Goal: Use online tool/utility: Utilize a website feature to perform a specific function

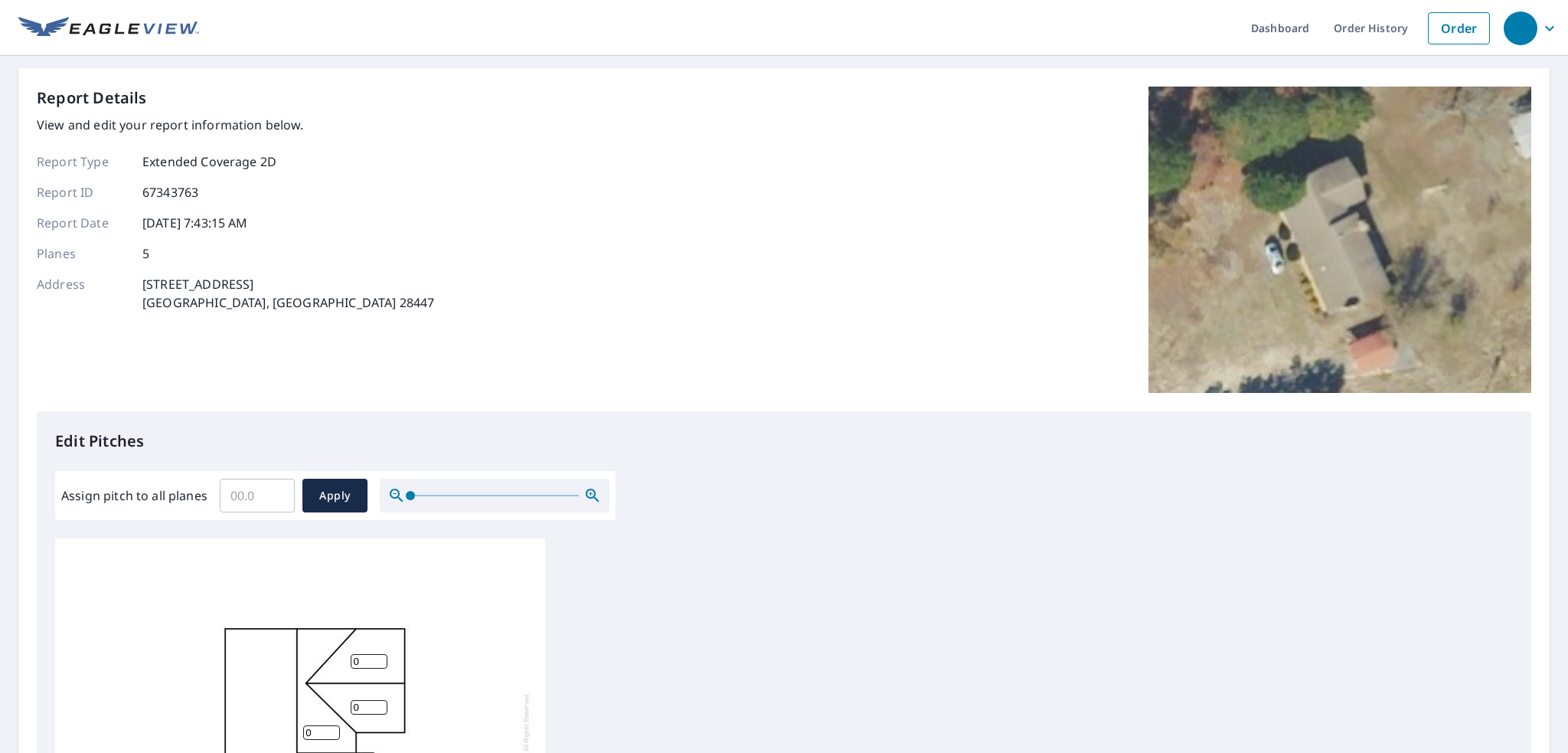
click at [243, 497] on input "Assign pitch to all planes" at bounding box center [256, 496] width 75 height 43
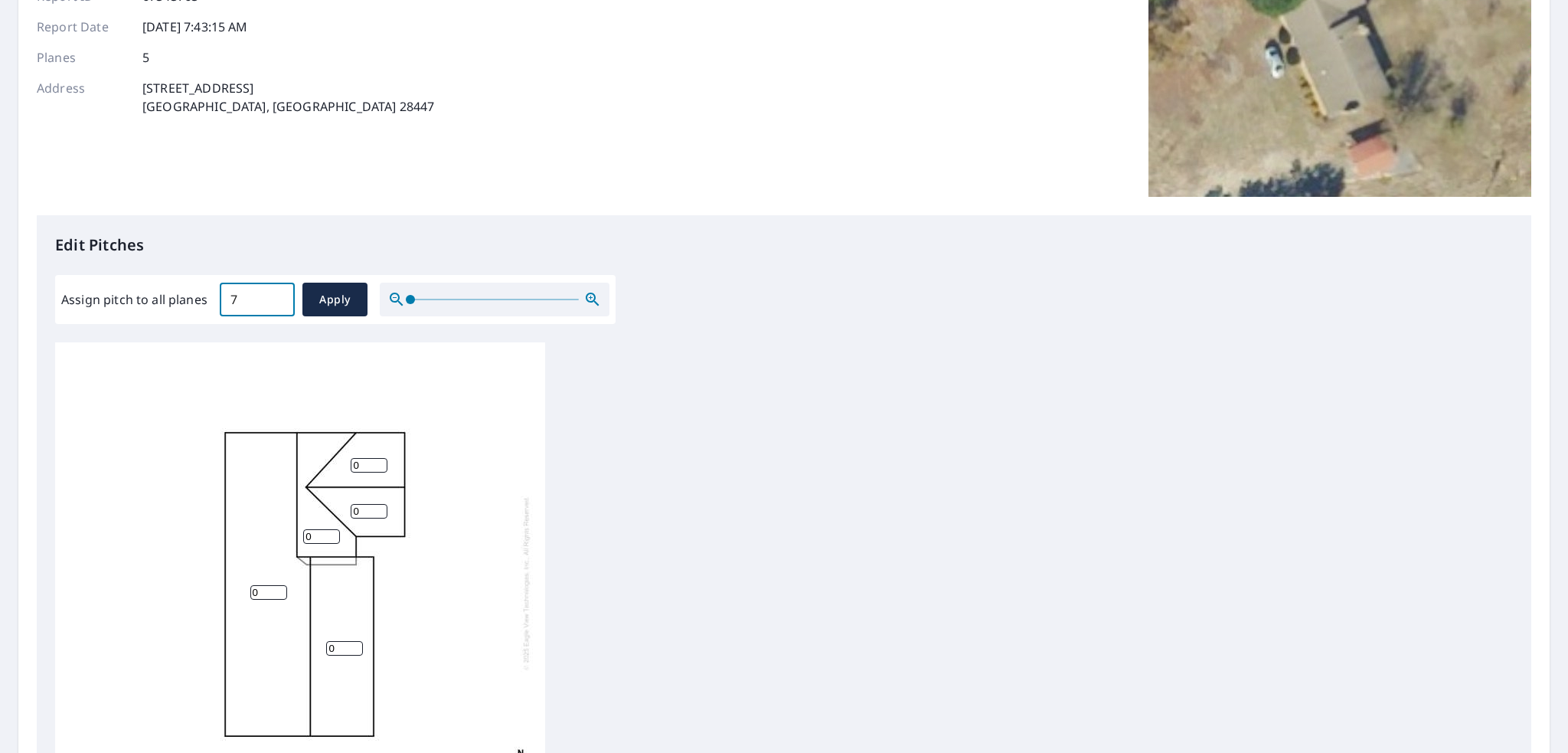
scroll to position [230, 0]
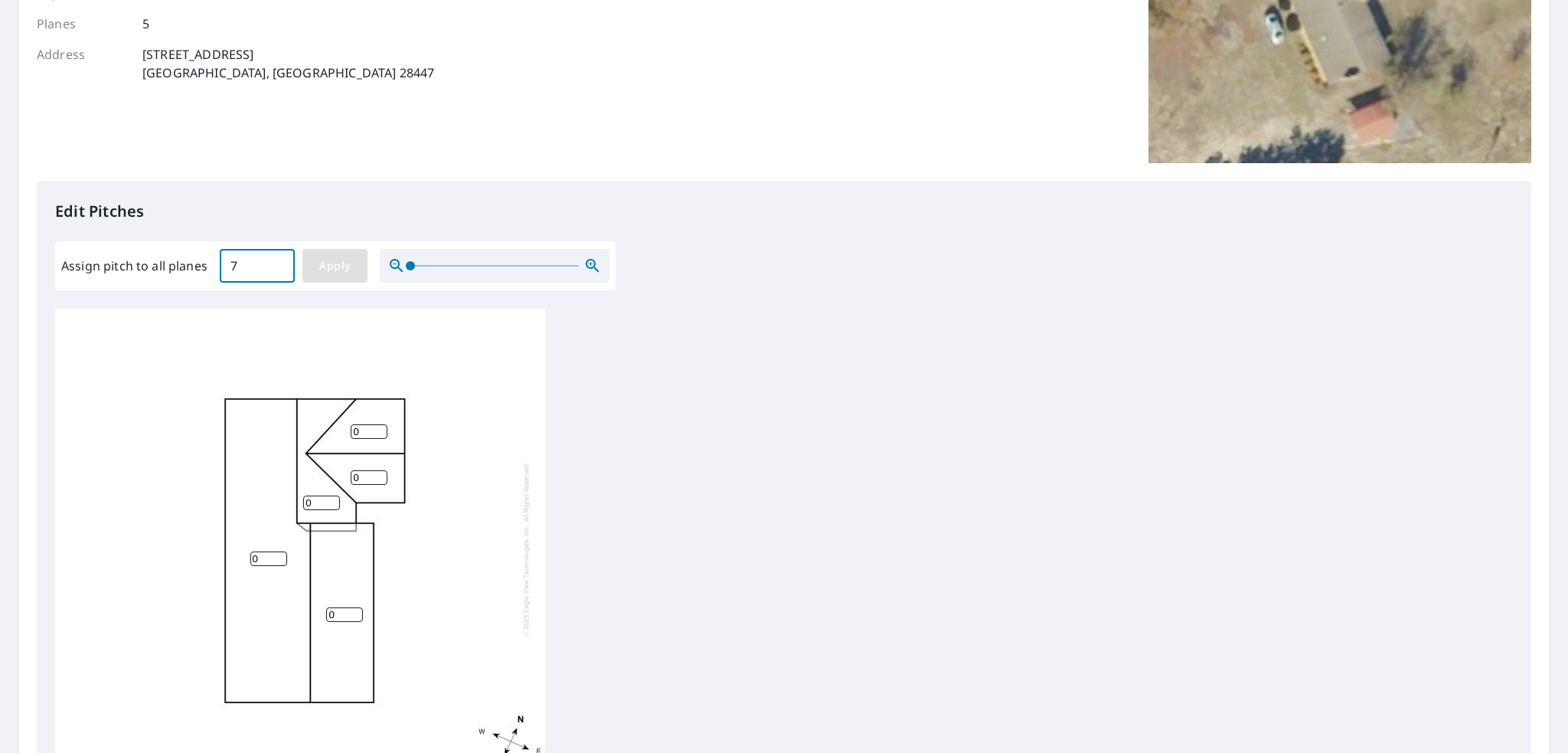
type input "7"
click at [340, 274] on span "Apply" at bounding box center [335, 266] width 41 height 19
type input "7"
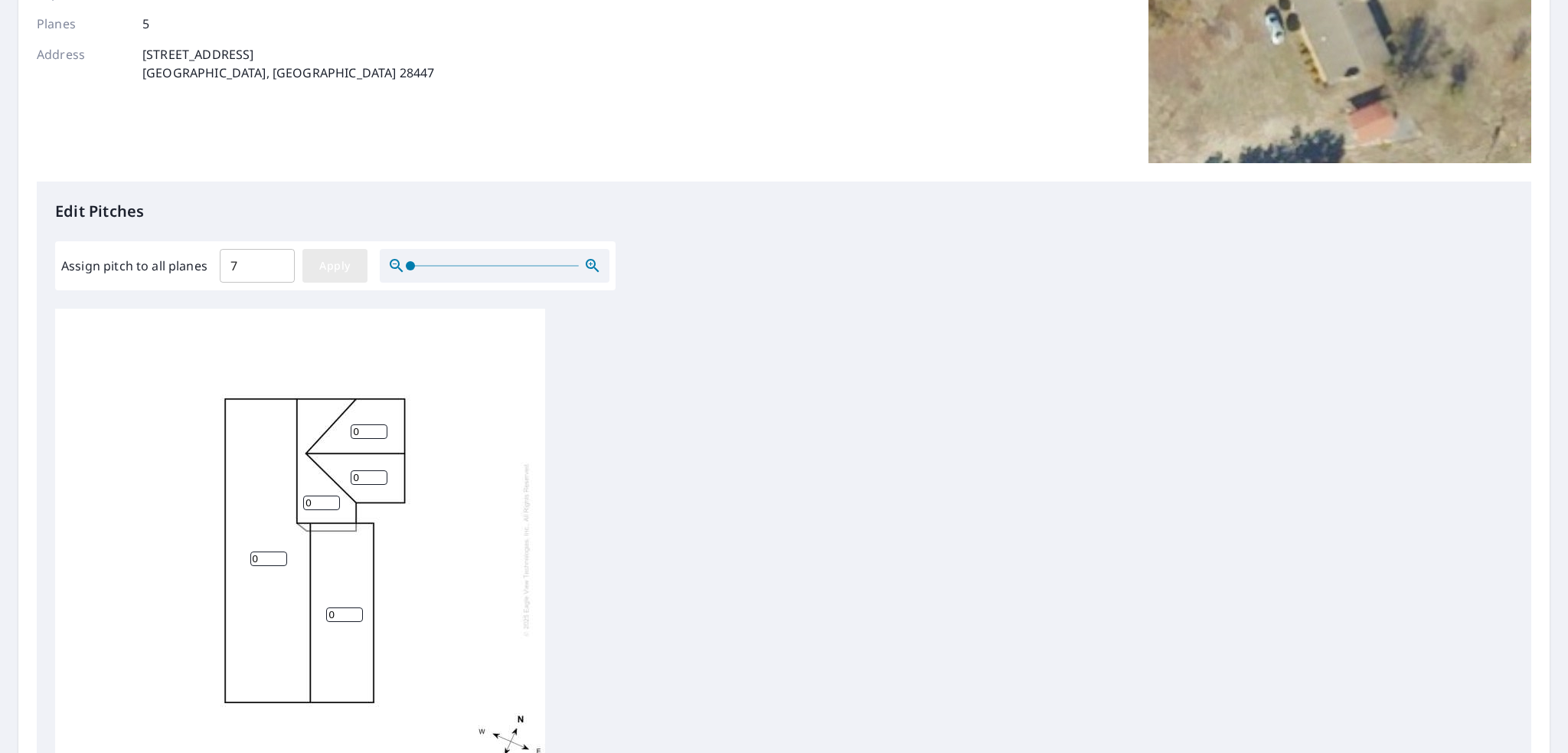
type input "7"
click at [247, 266] on input "7" at bounding box center [256, 266] width 75 height 43
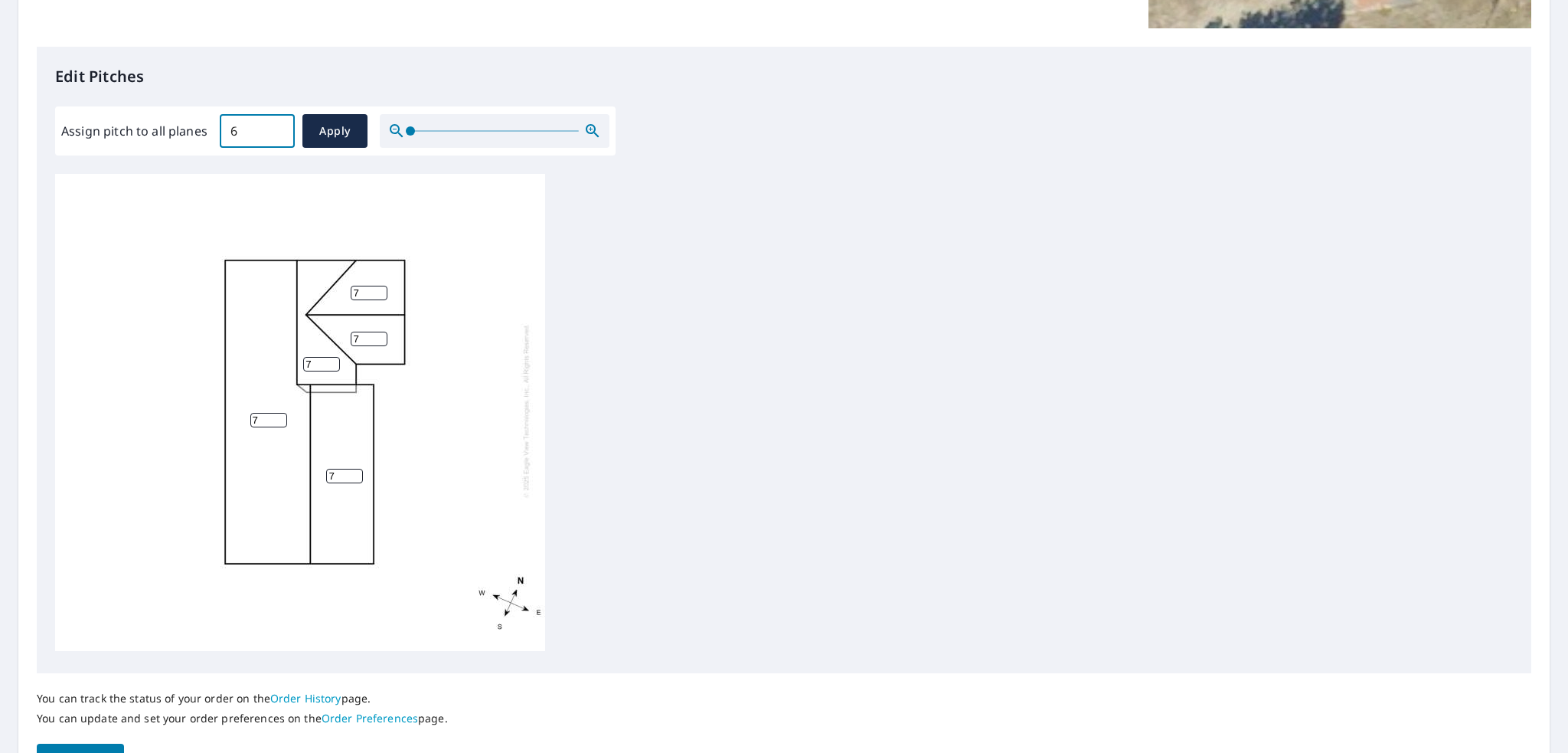
scroll to position [306, 0]
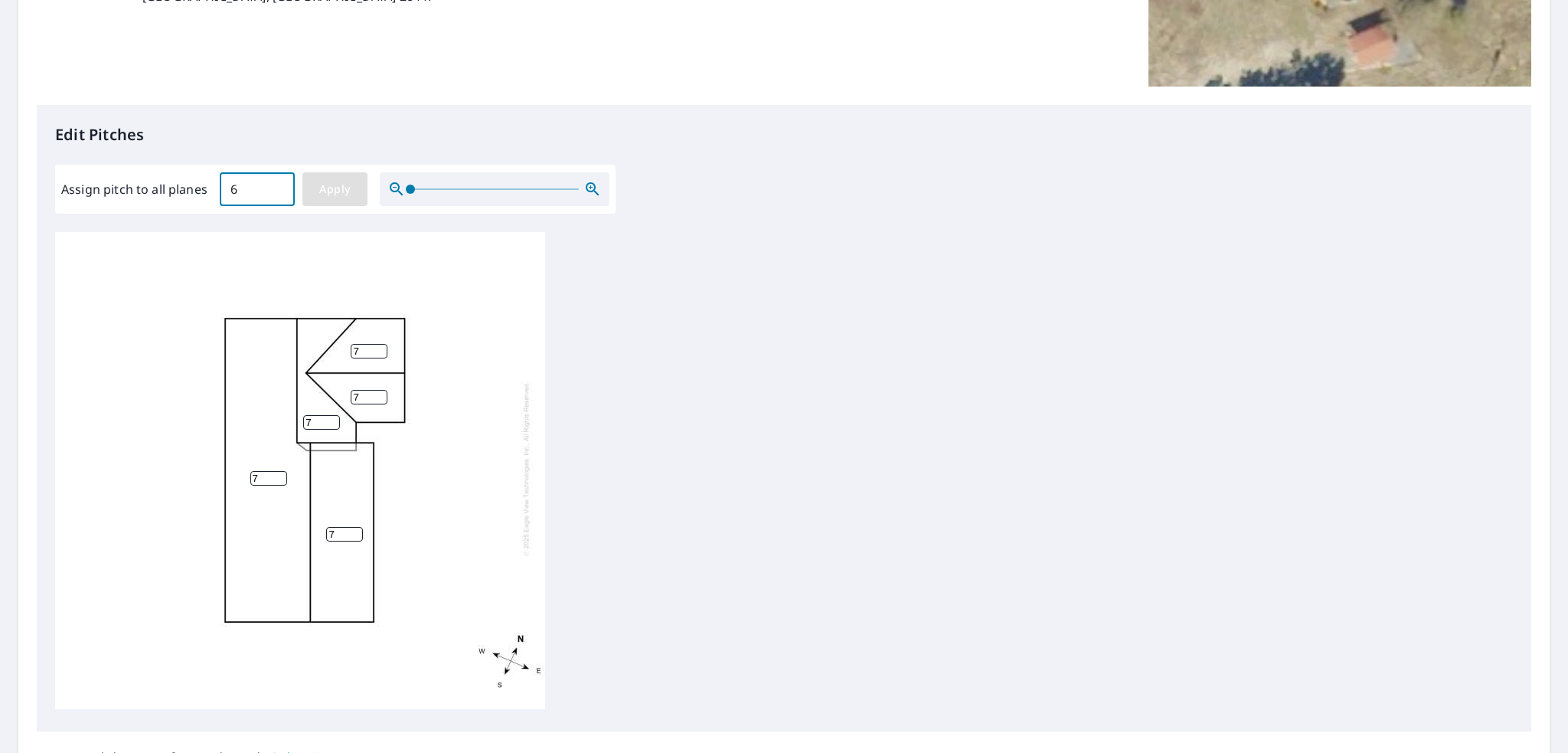
type input "6"
click at [311, 188] on button "Apply" at bounding box center [335, 189] width 65 height 34
type input "6"
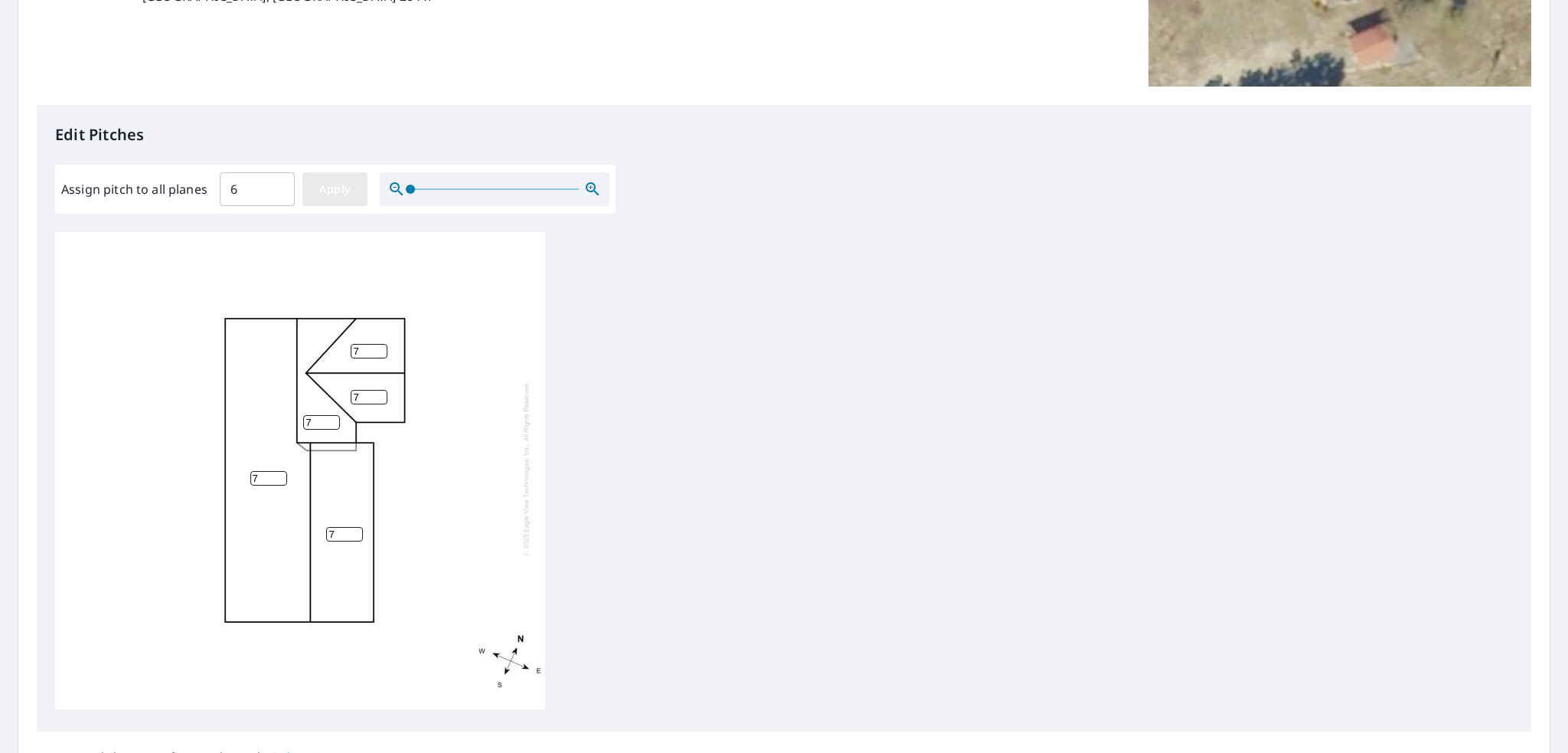
type input "6"
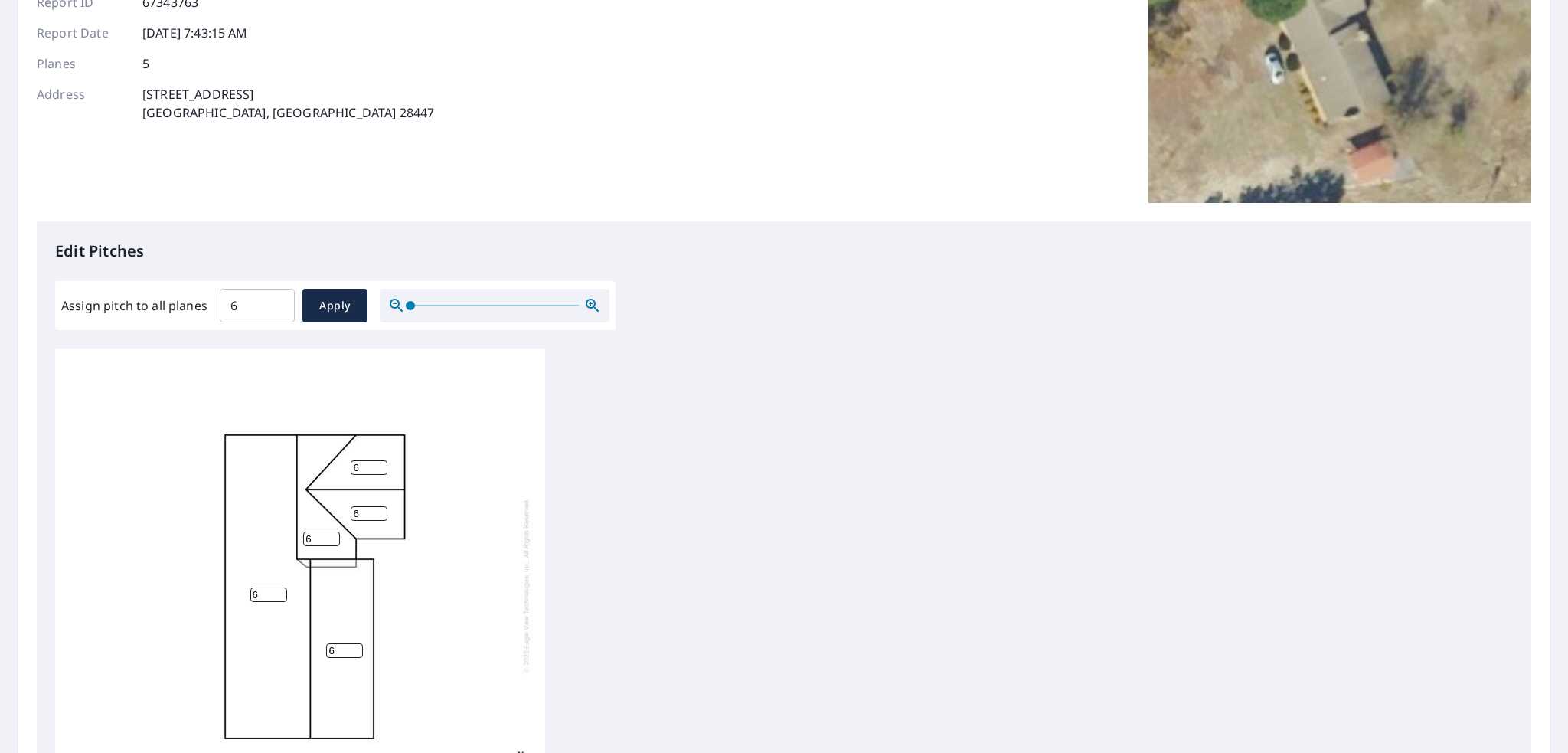
scroll to position [459, 0]
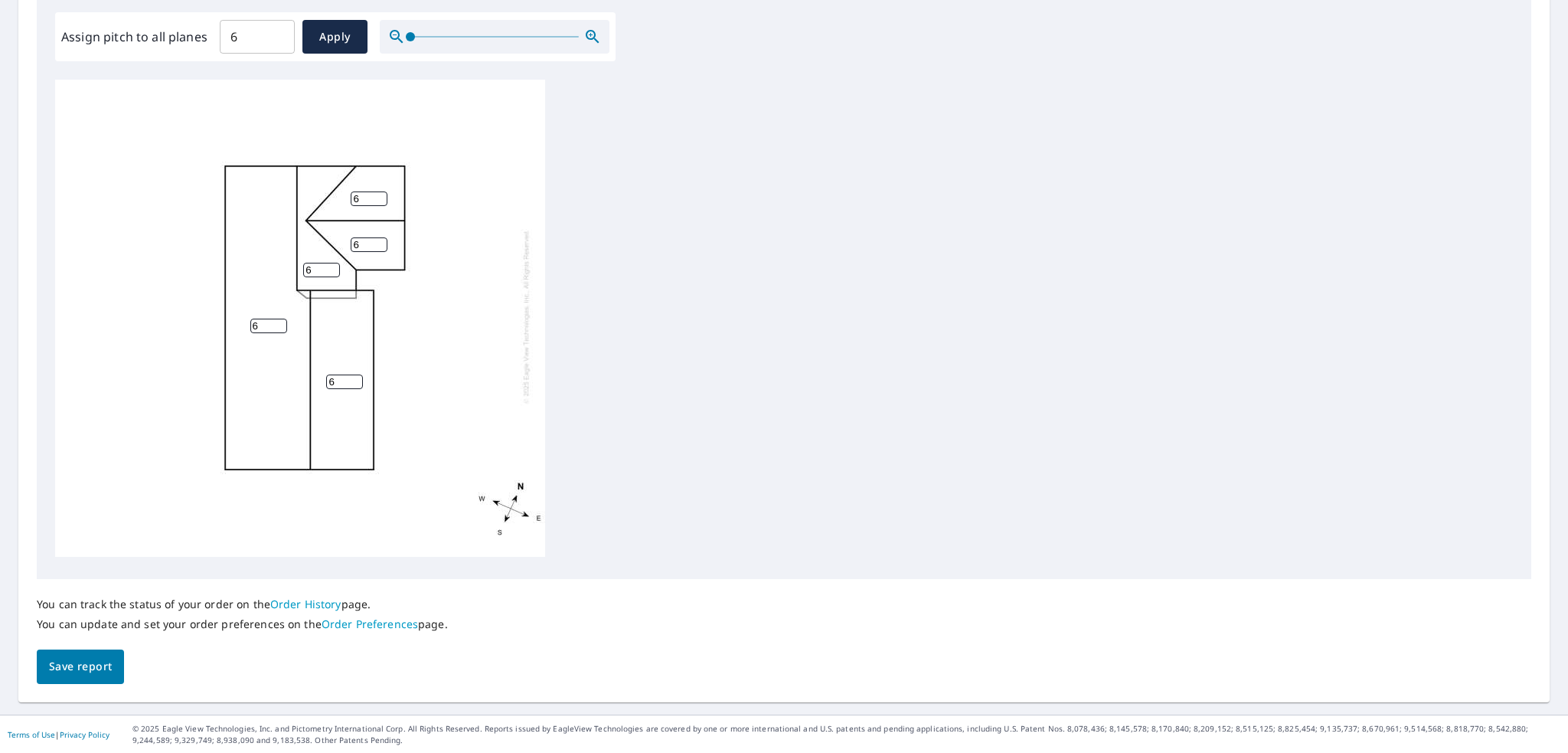
click at [107, 674] on span "Save report" at bounding box center [80, 666] width 63 height 19
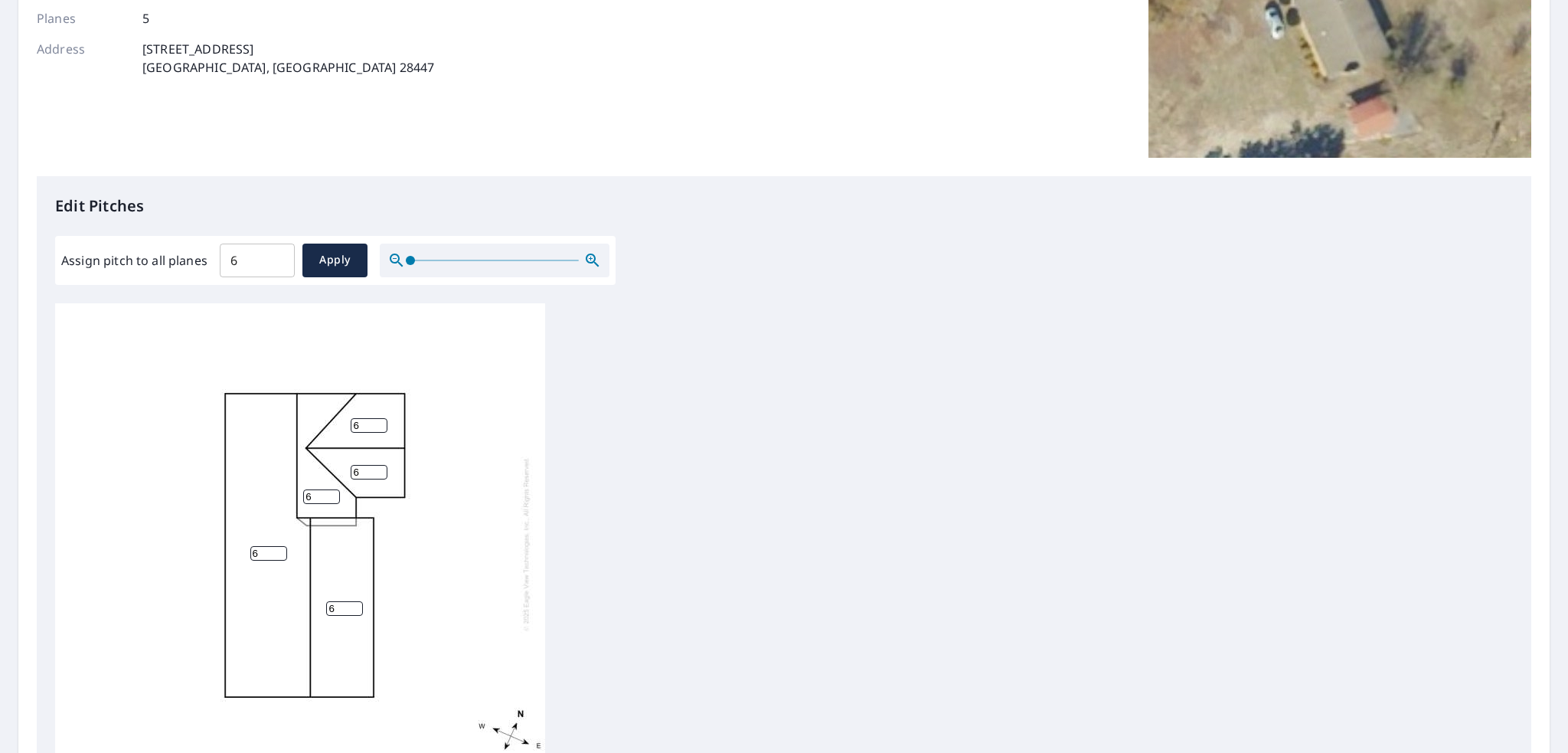
scroll to position [306, 0]
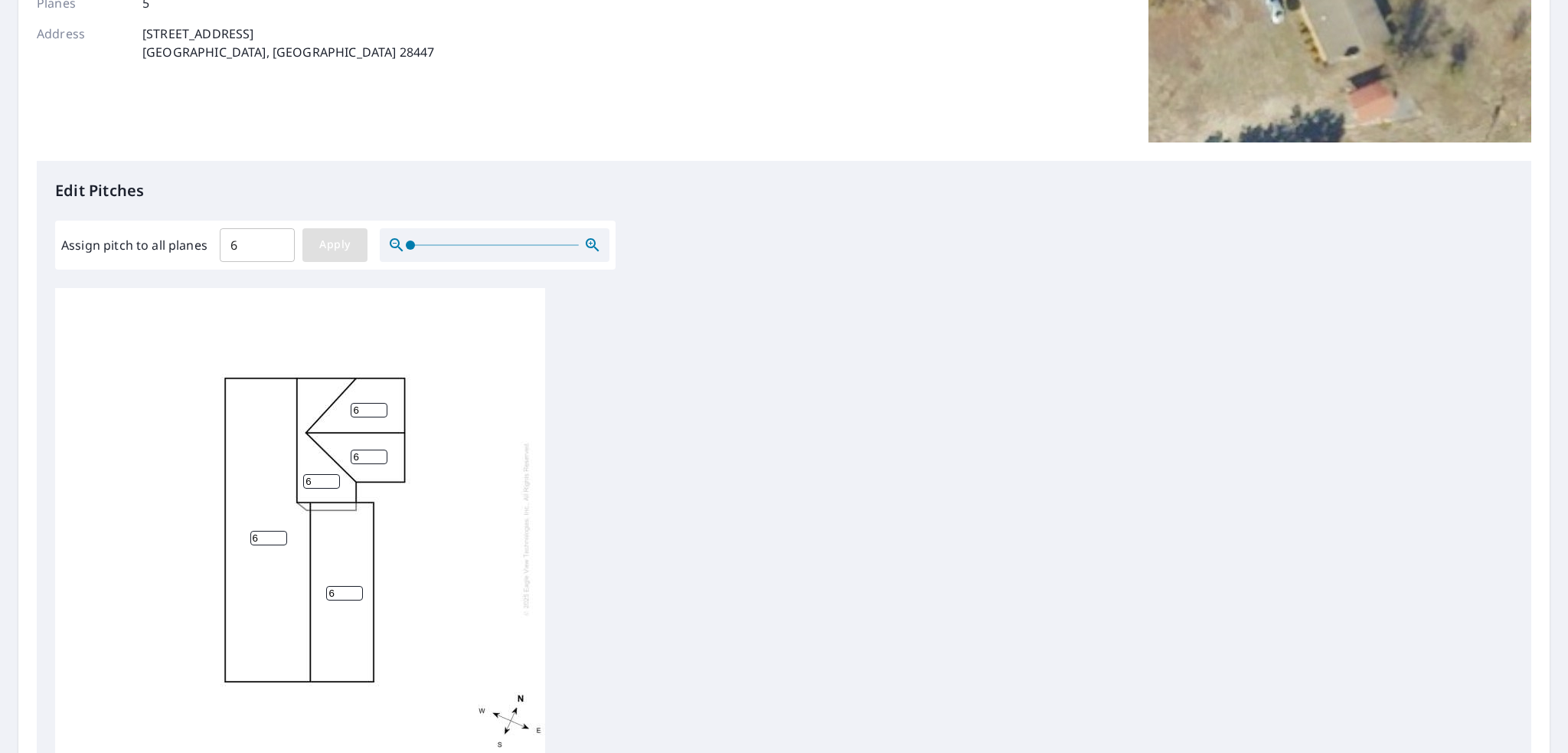
click at [318, 249] on span "Apply" at bounding box center [335, 245] width 41 height 19
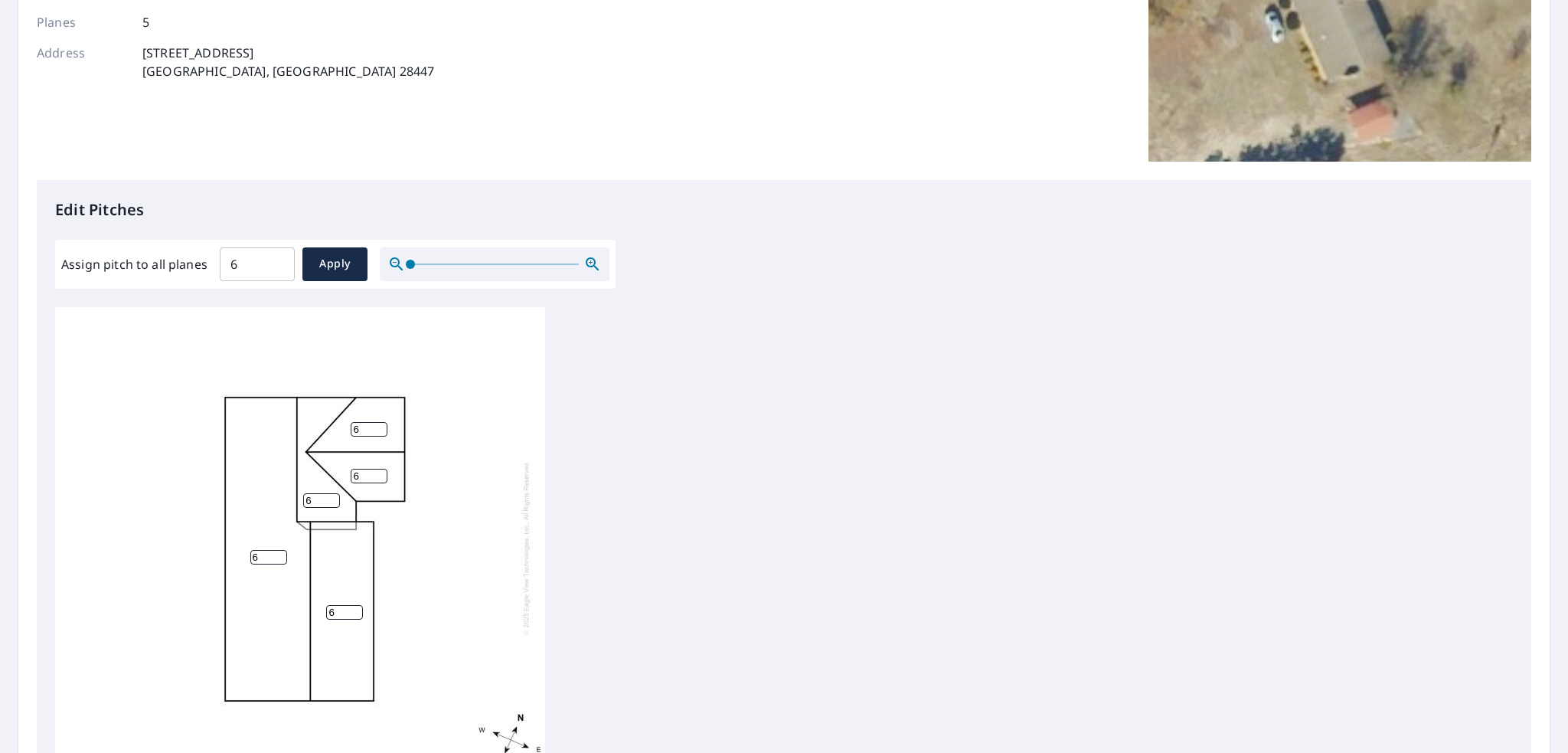
scroll to position [0, 0]
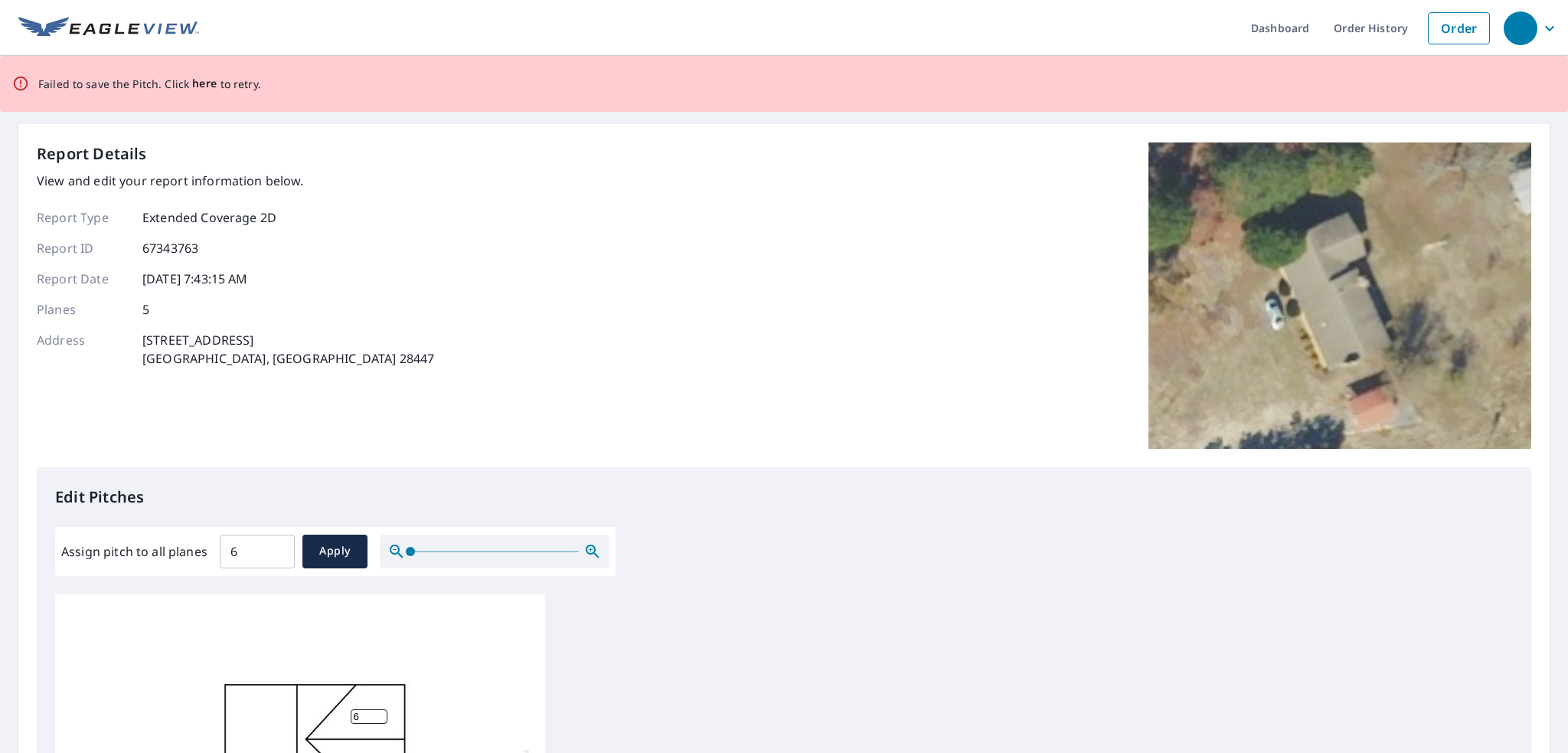
click at [202, 81] on span "here" at bounding box center [204, 83] width 25 height 19
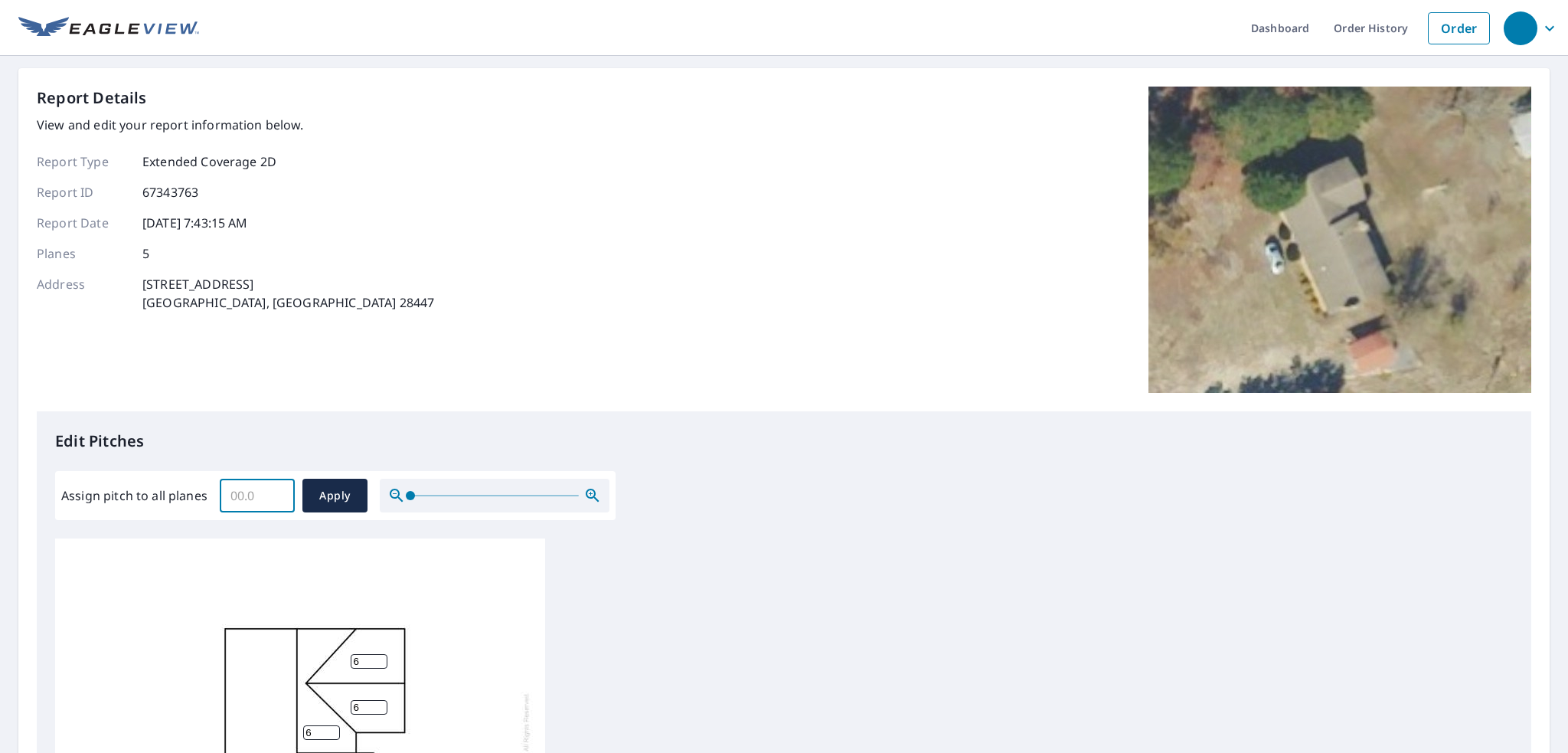
click at [267, 490] on input "Assign pitch to all planes" at bounding box center [256, 496] width 75 height 43
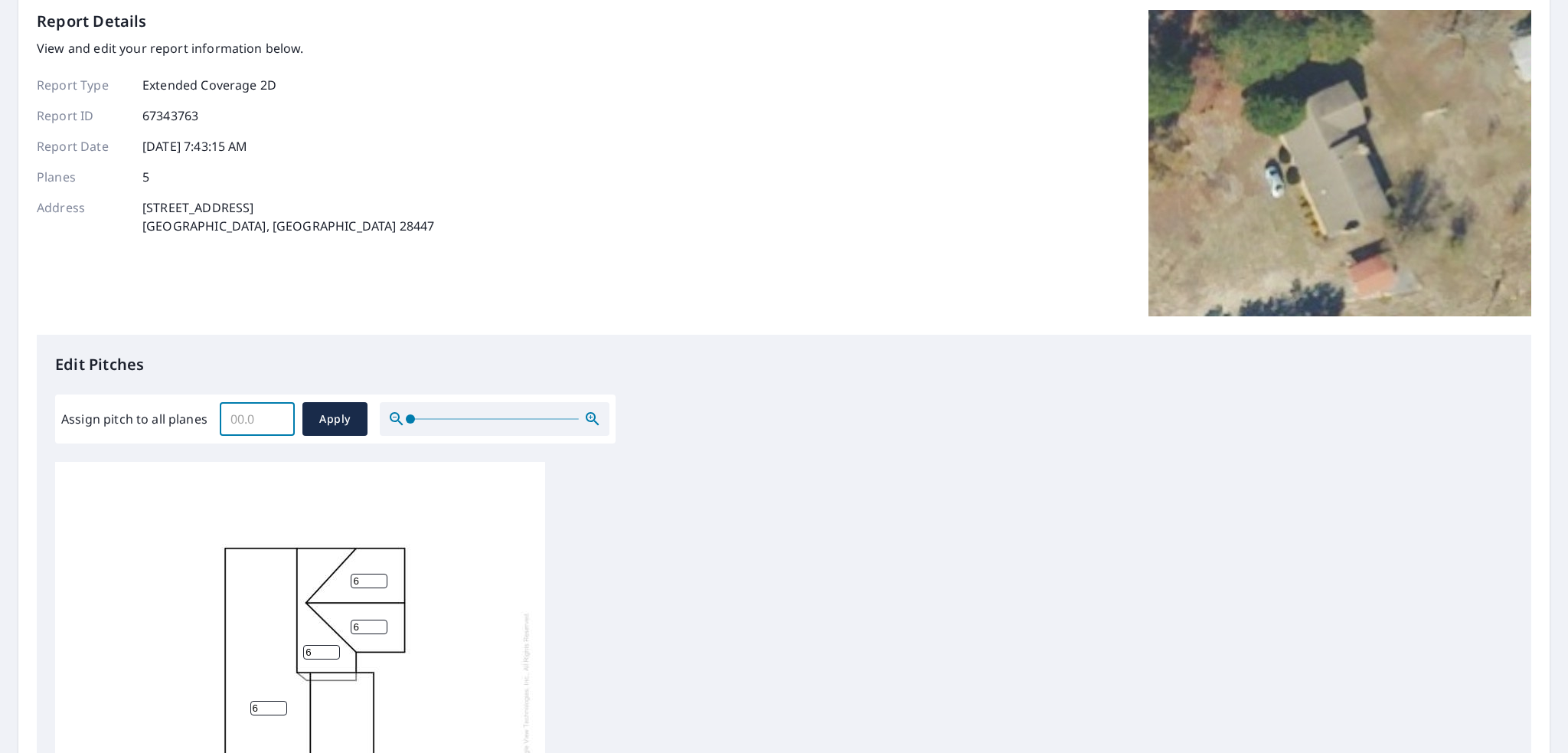
scroll to position [15, 0]
click at [316, 408] on button "Apply" at bounding box center [335, 419] width 65 height 34
click at [245, 427] on input "Assign pitch to all planes" at bounding box center [256, 419] width 75 height 43
type input "6"
click at [318, 415] on span "Apply" at bounding box center [335, 419] width 41 height 19
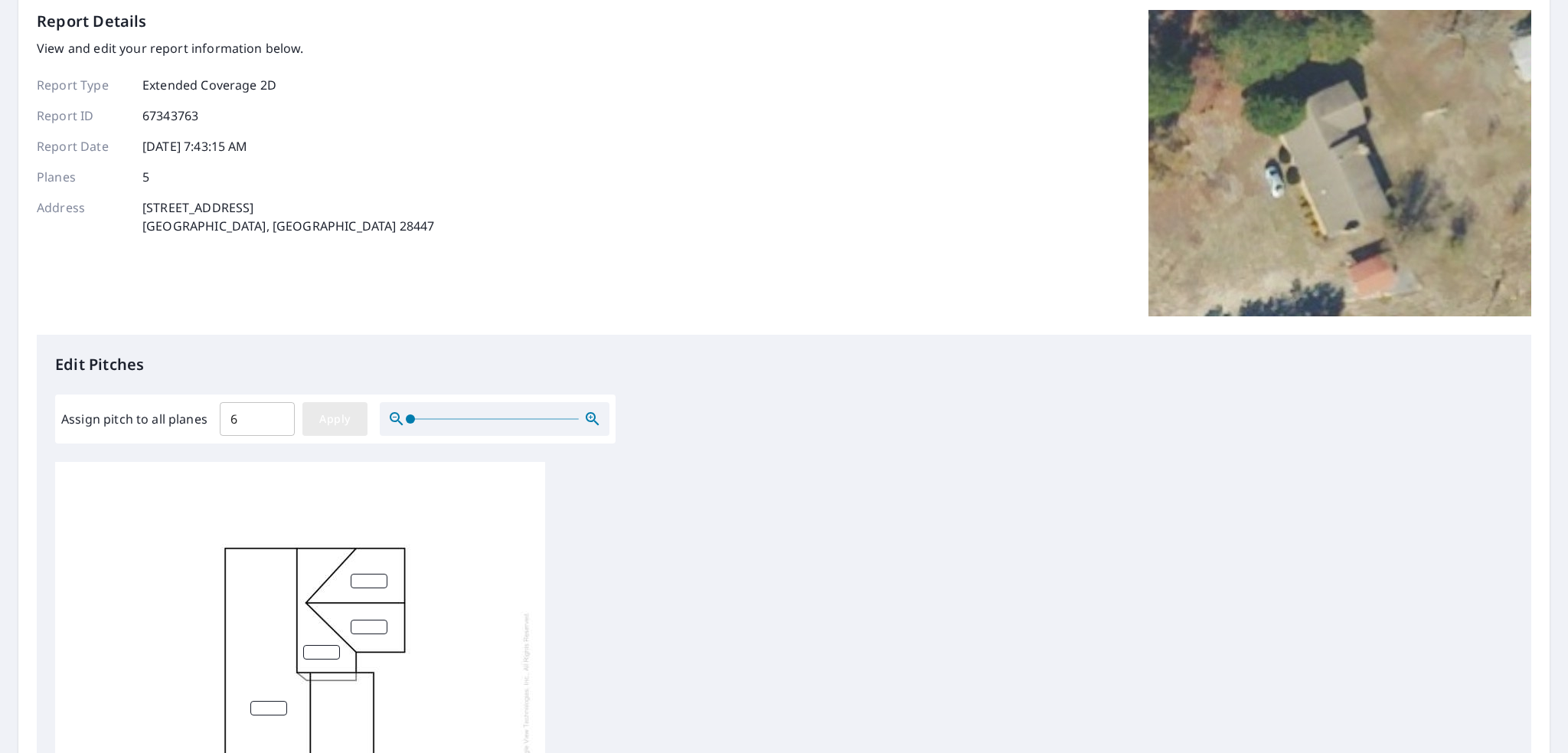
type input "6"
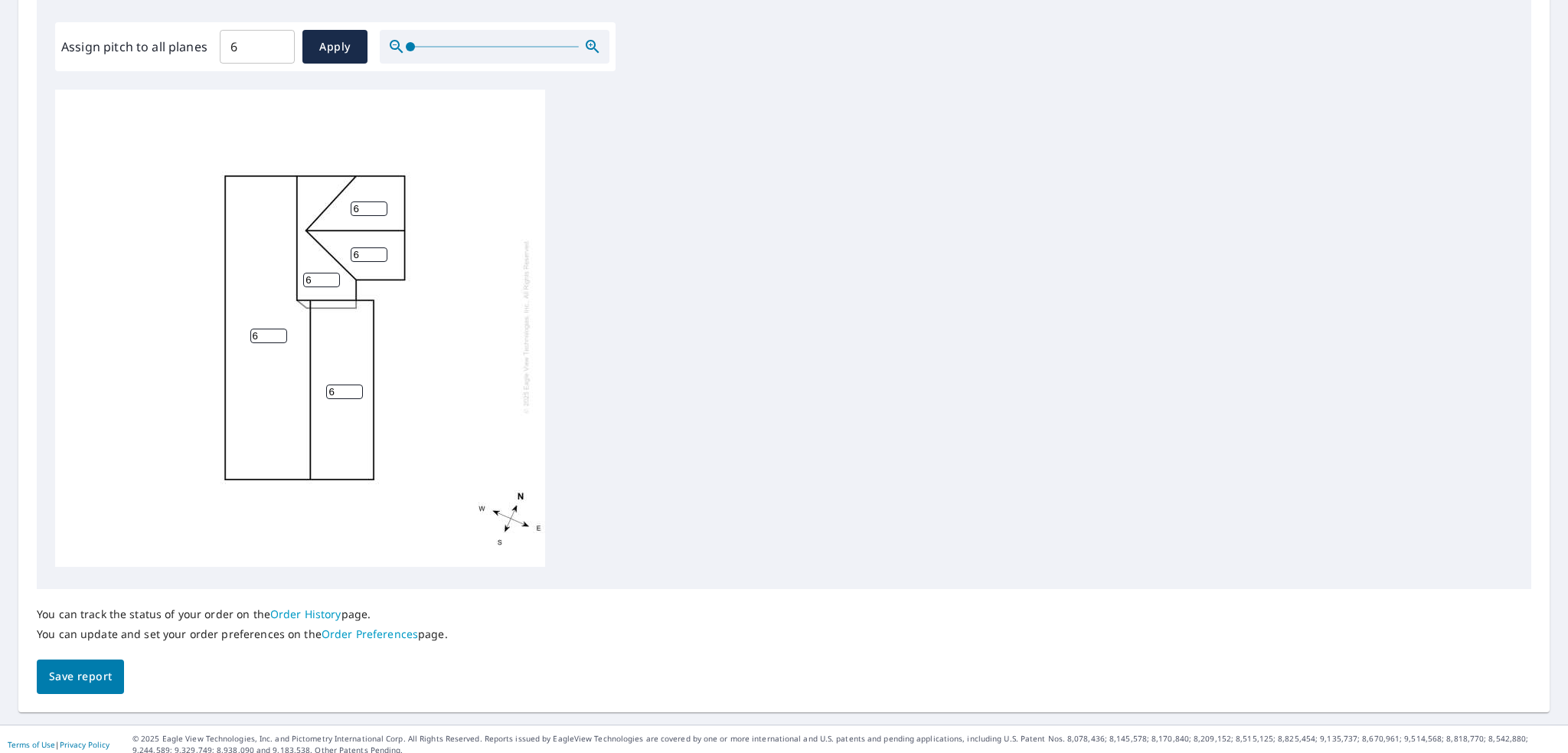
scroll to position [459, 0]
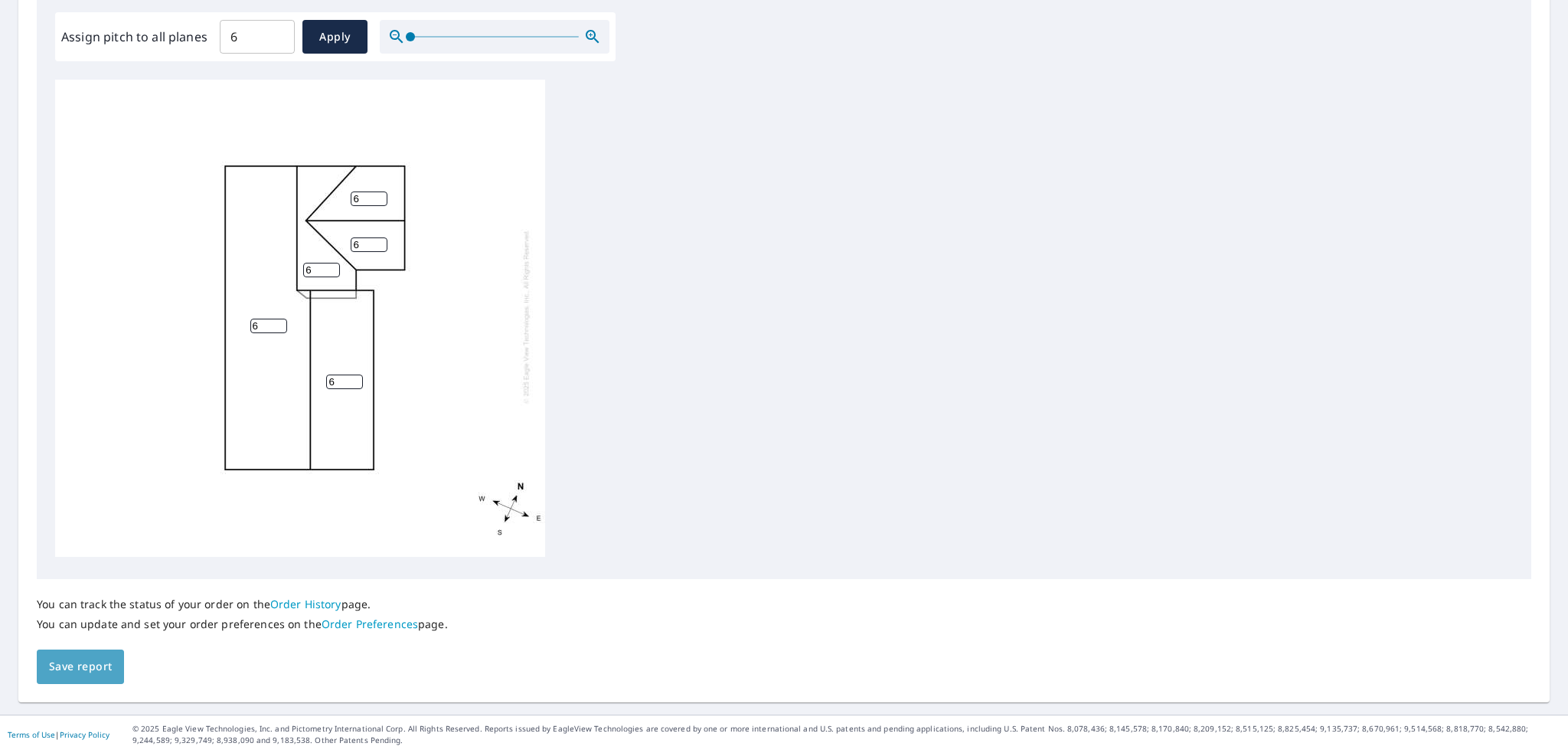
click at [77, 670] on span "Save report" at bounding box center [80, 666] width 63 height 19
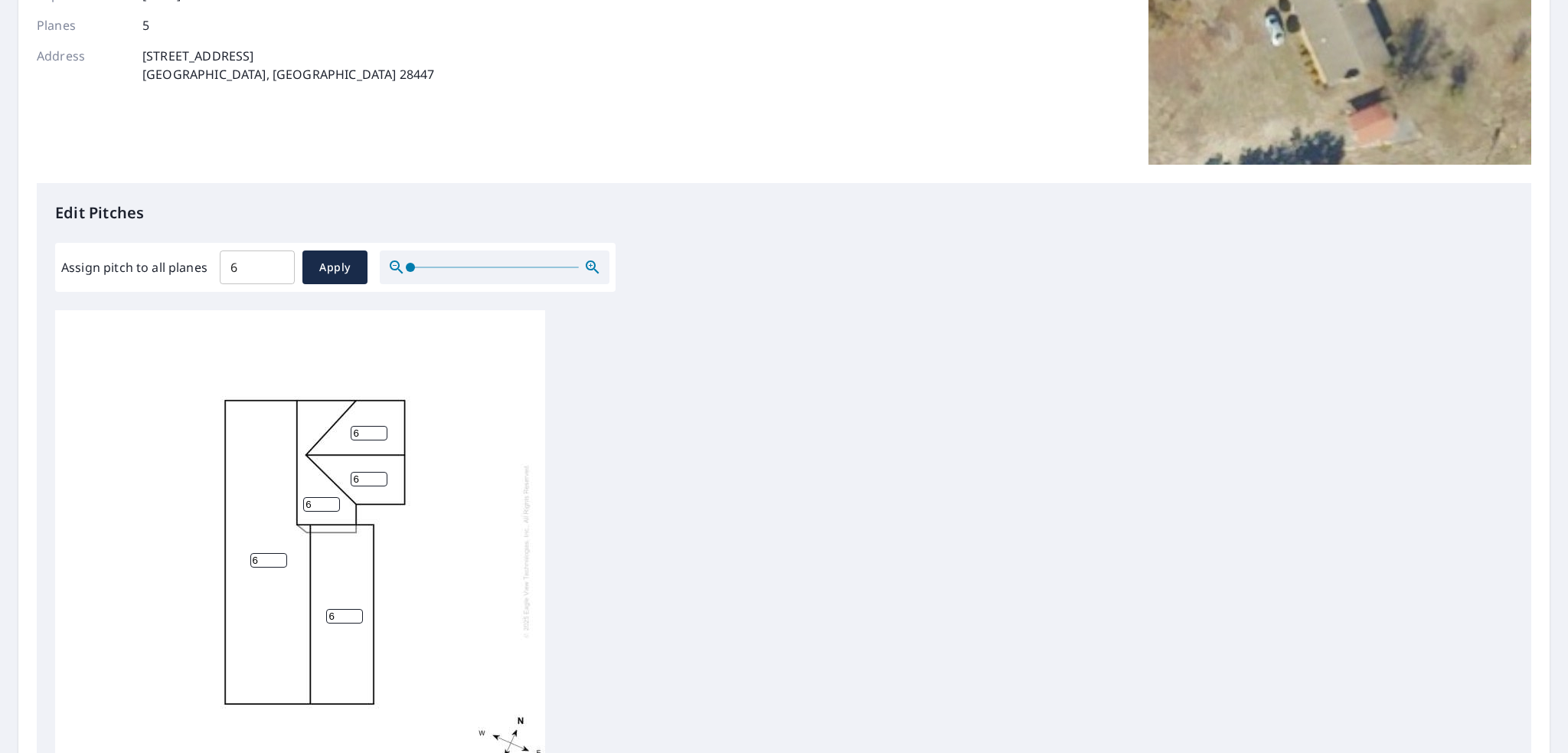
scroll to position [0, 0]
